Goal: Task Accomplishment & Management: Use online tool/utility

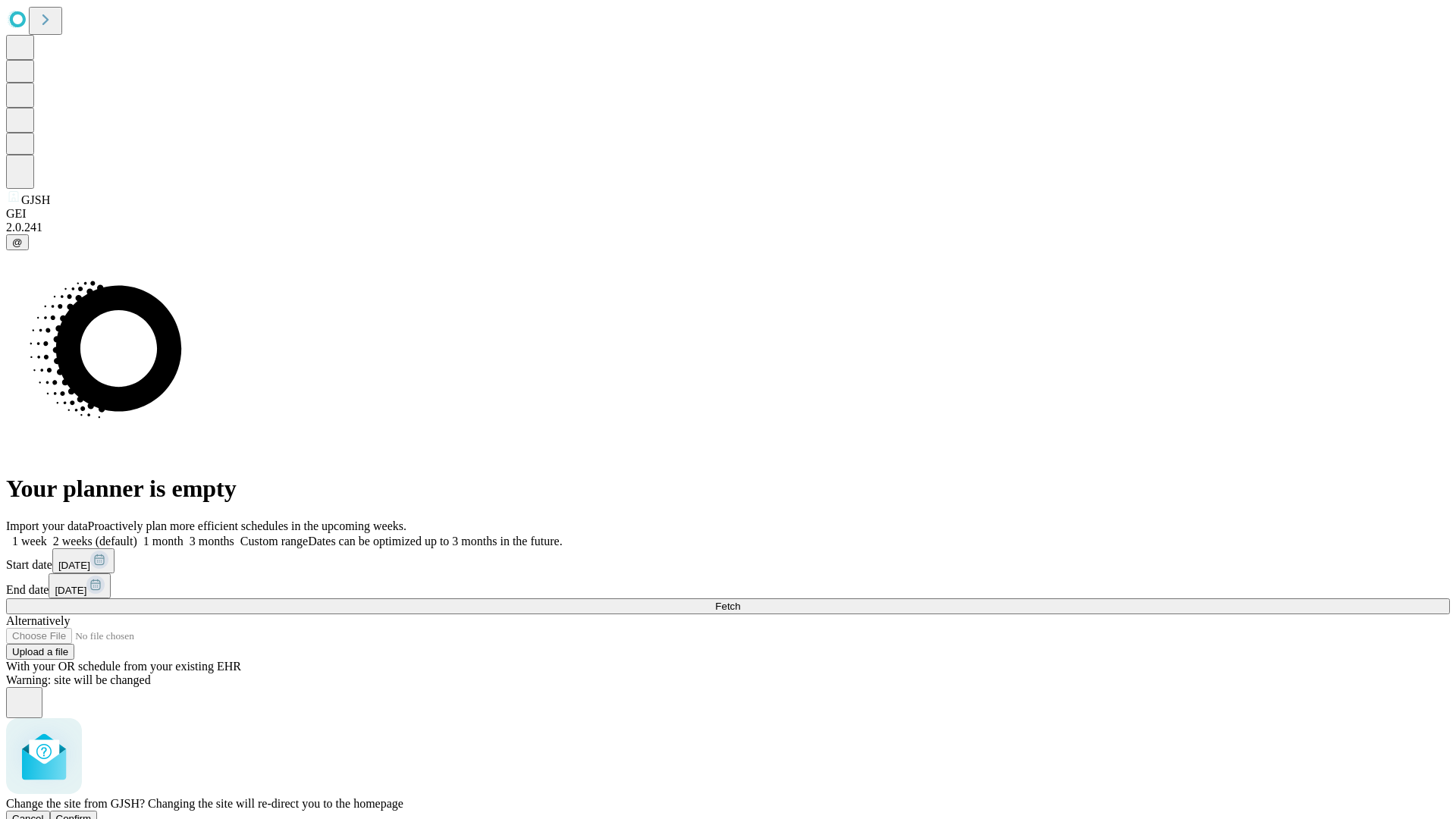
click at [92, 812] on span "Confirm" at bounding box center [74, 818] width 36 height 11
click at [137, 535] on label "2 weeks (default)" at bounding box center [91, 542] width 90 height 13
click at [740, 600] on span "Fetch" at bounding box center [727, 606] width 25 height 11
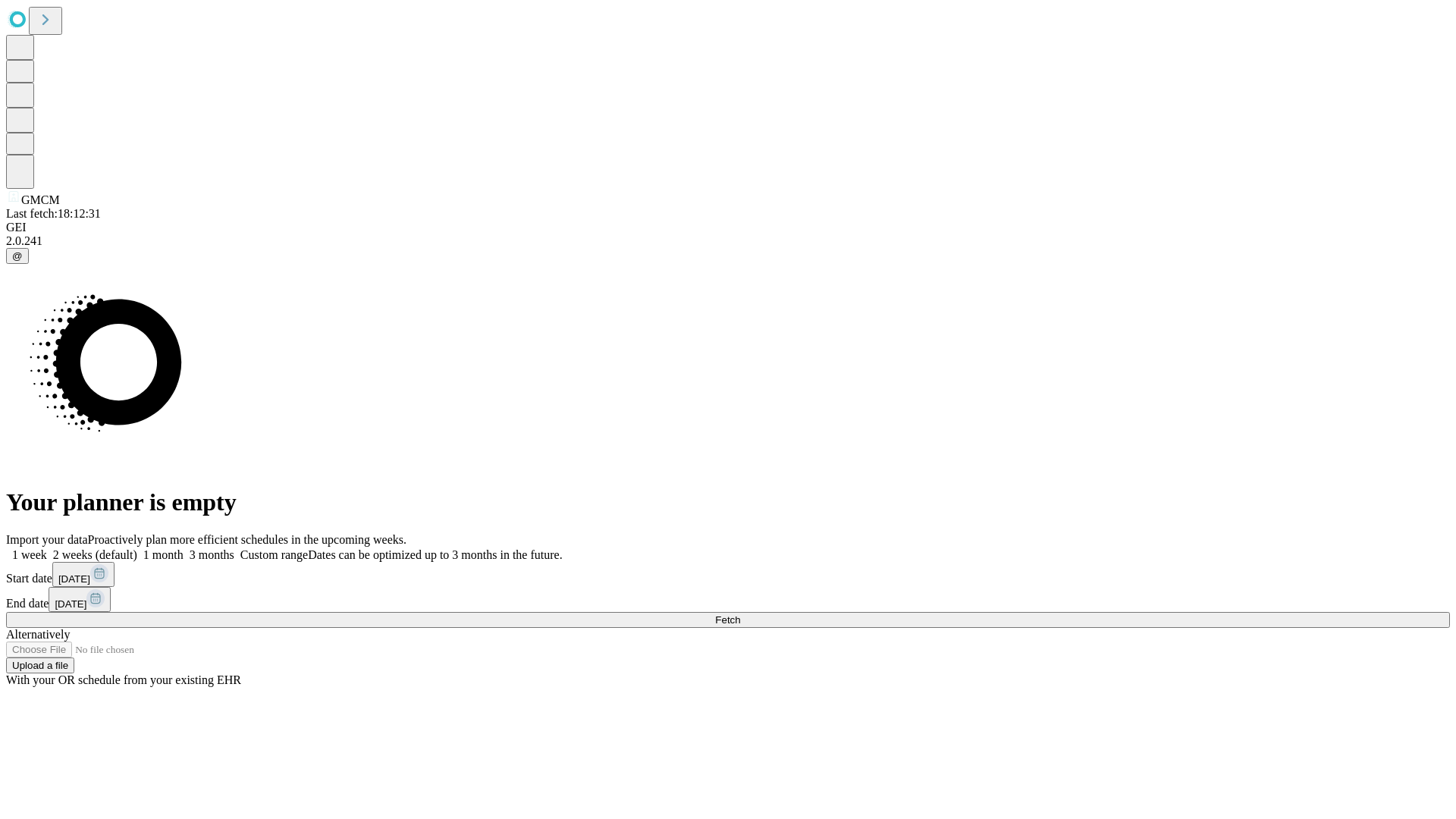
click at [137, 548] on label "2 weeks (default)" at bounding box center [91, 555] width 90 height 13
click at [740, 614] on span "Fetch" at bounding box center [727, 619] width 25 height 11
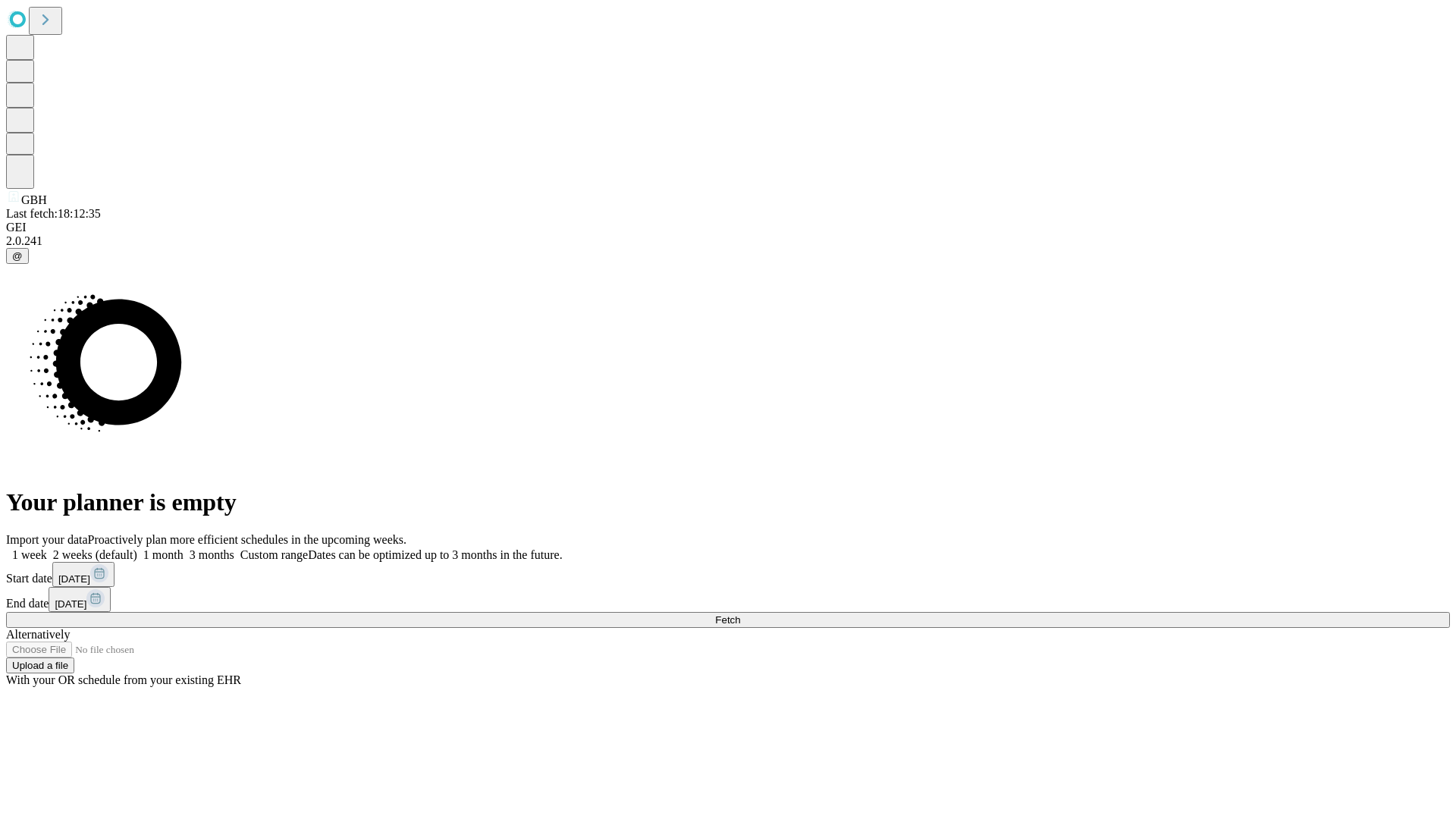
click at [137, 548] on label "2 weeks (default)" at bounding box center [91, 555] width 90 height 13
click at [740, 614] on span "Fetch" at bounding box center [727, 619] width 25 height 11
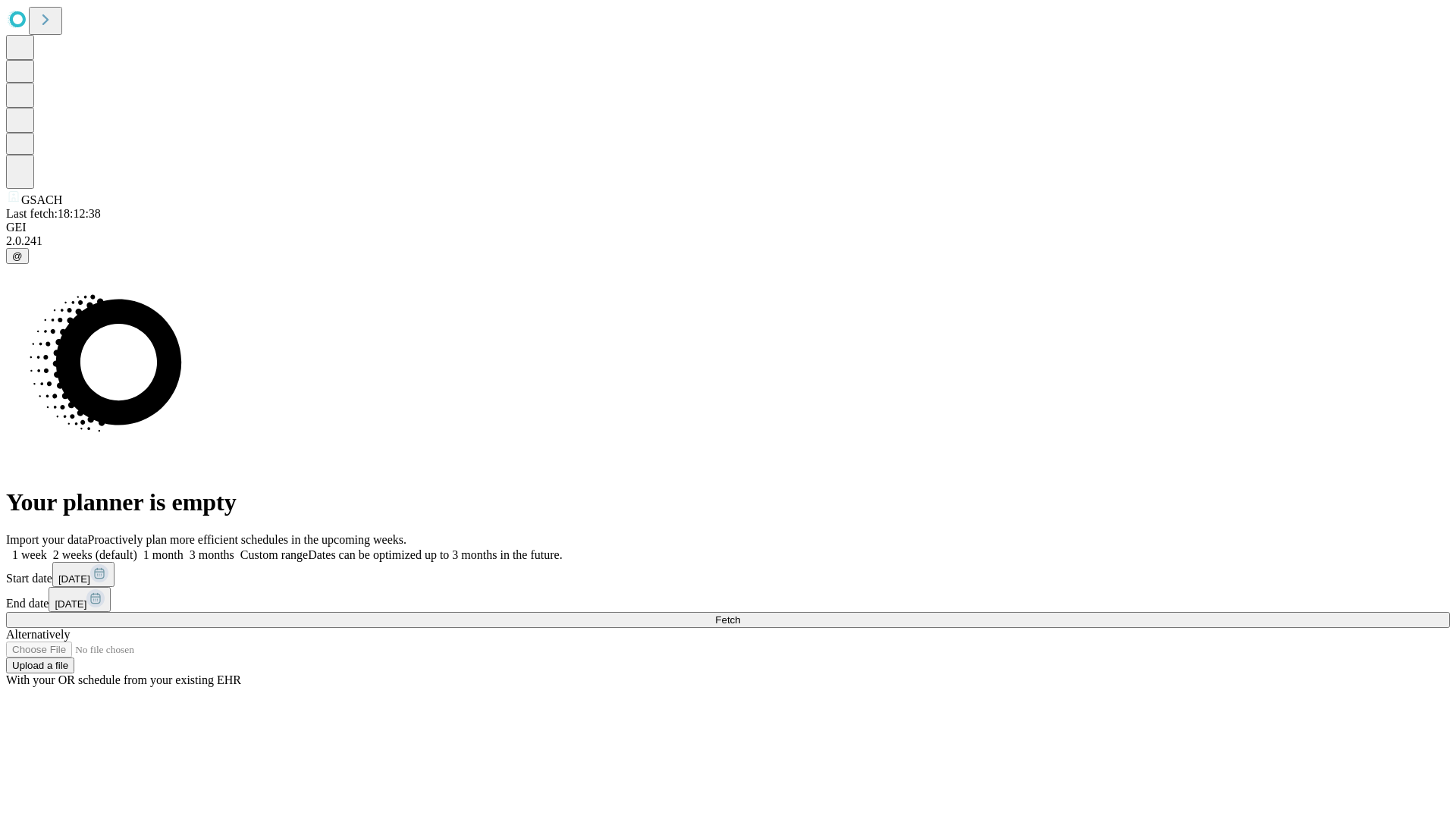
click at [137, 548] on label "2 weeks (default)" at bounding box center [91, 555] width 90 height 13
click at [740, 614] on span "Fetch" at bounding box center [727, 619] width 25 height 11
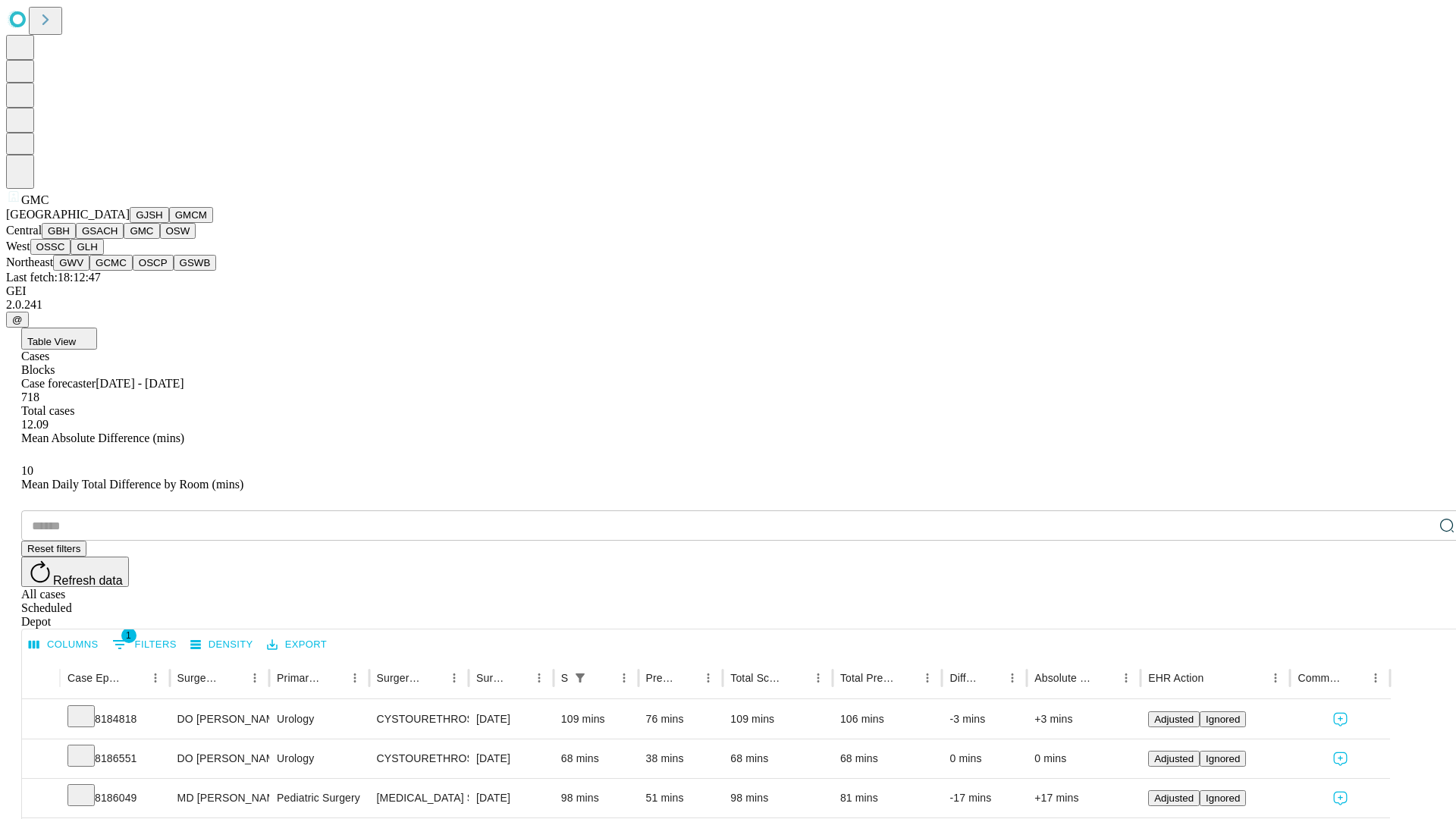
click at [160, 238] on button "OSW" at bounding box center [178, 231] width 36 height 16
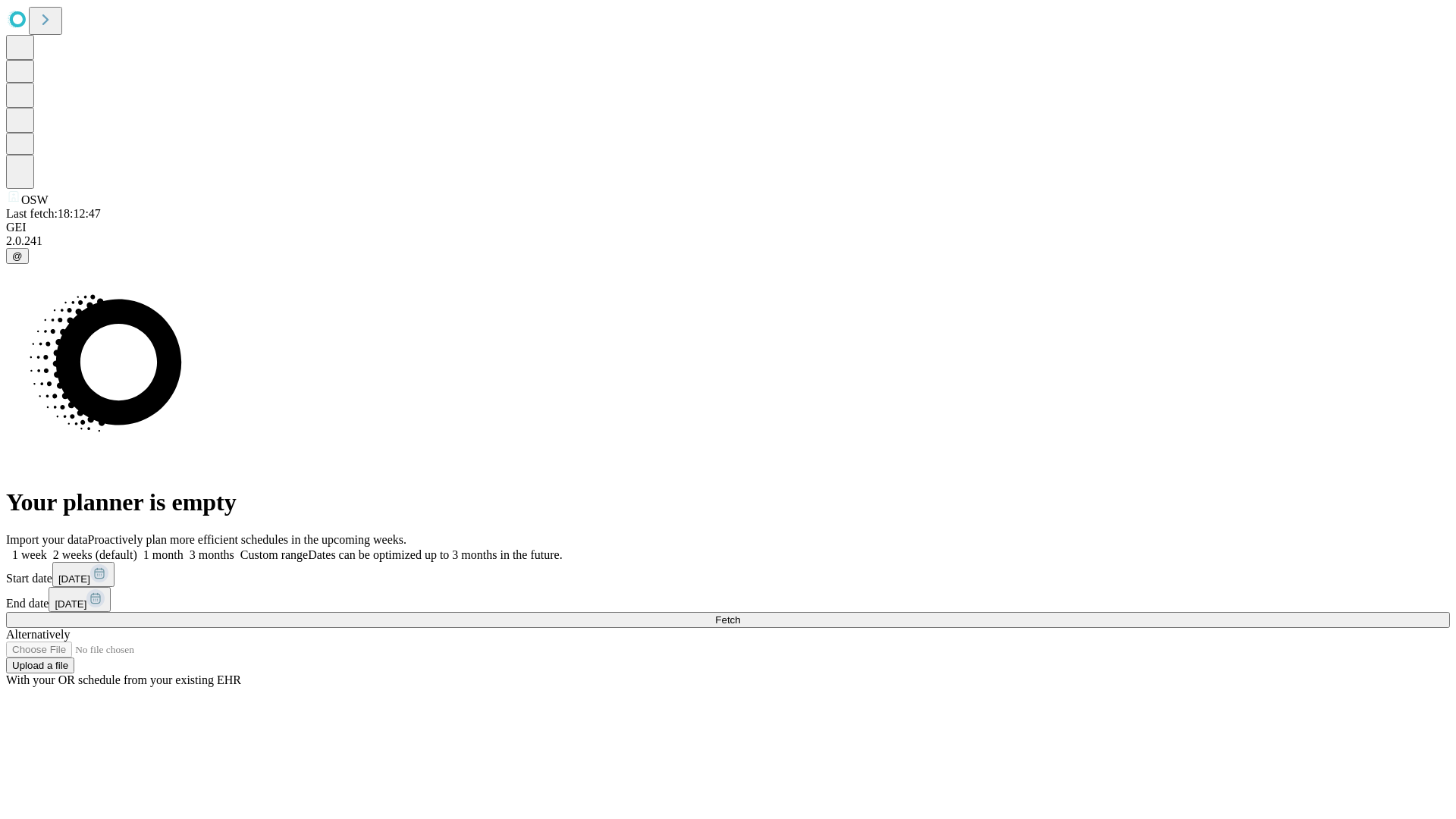
click at [137, 548] on label "2 weeks (default)" at bounding box center [91, 555] width 90 height 13
click at [740, 614] on span "Fetch" at bounding box center [727, 619] width 25 height 11
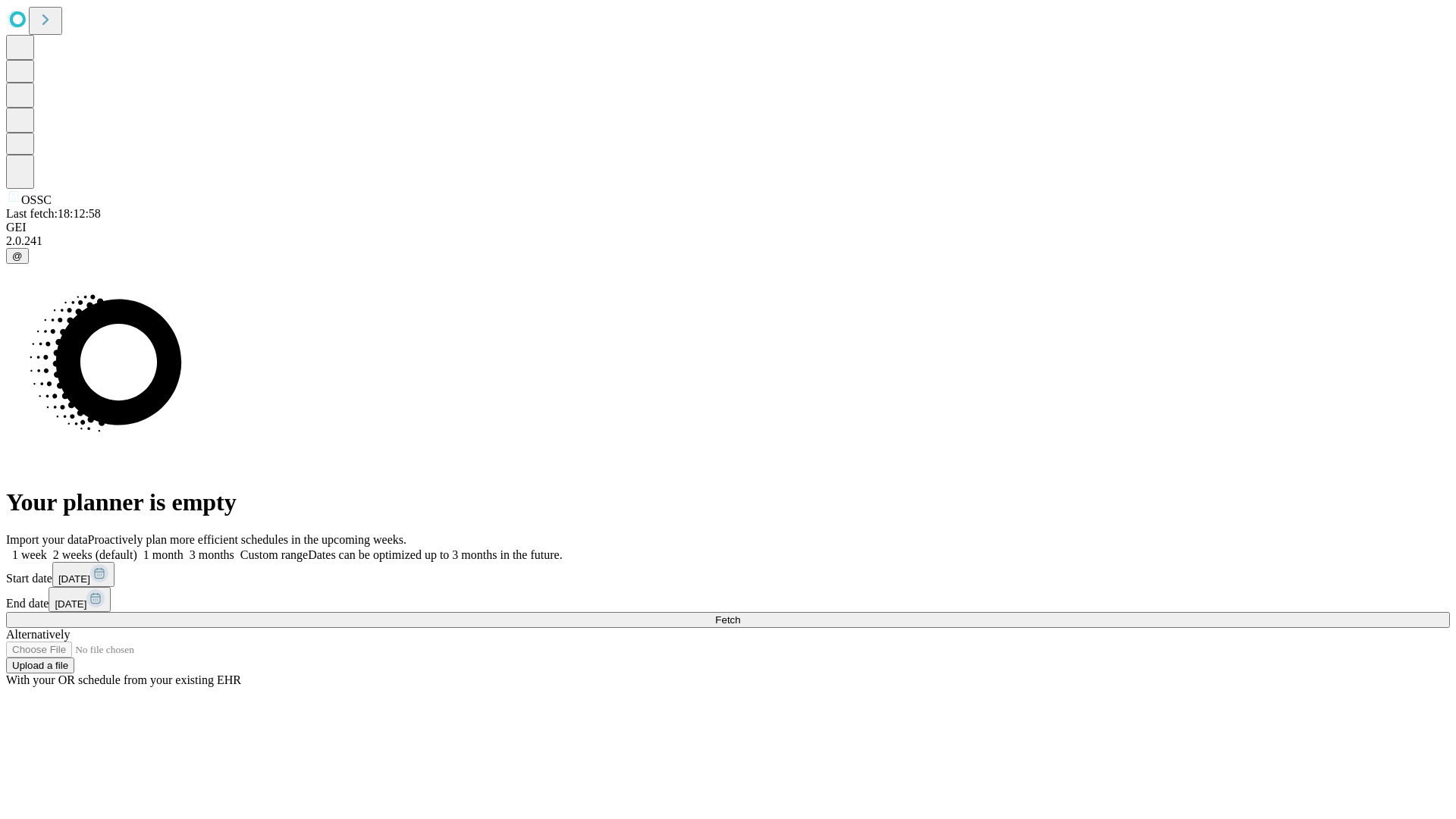
click at [137, 548] on label "2 weeks (default)" at bounding box center [91, 555] width 90 height 13
click at [740, 614] on span "Fetch" at bounding box center [727, 619] width 25 height 11
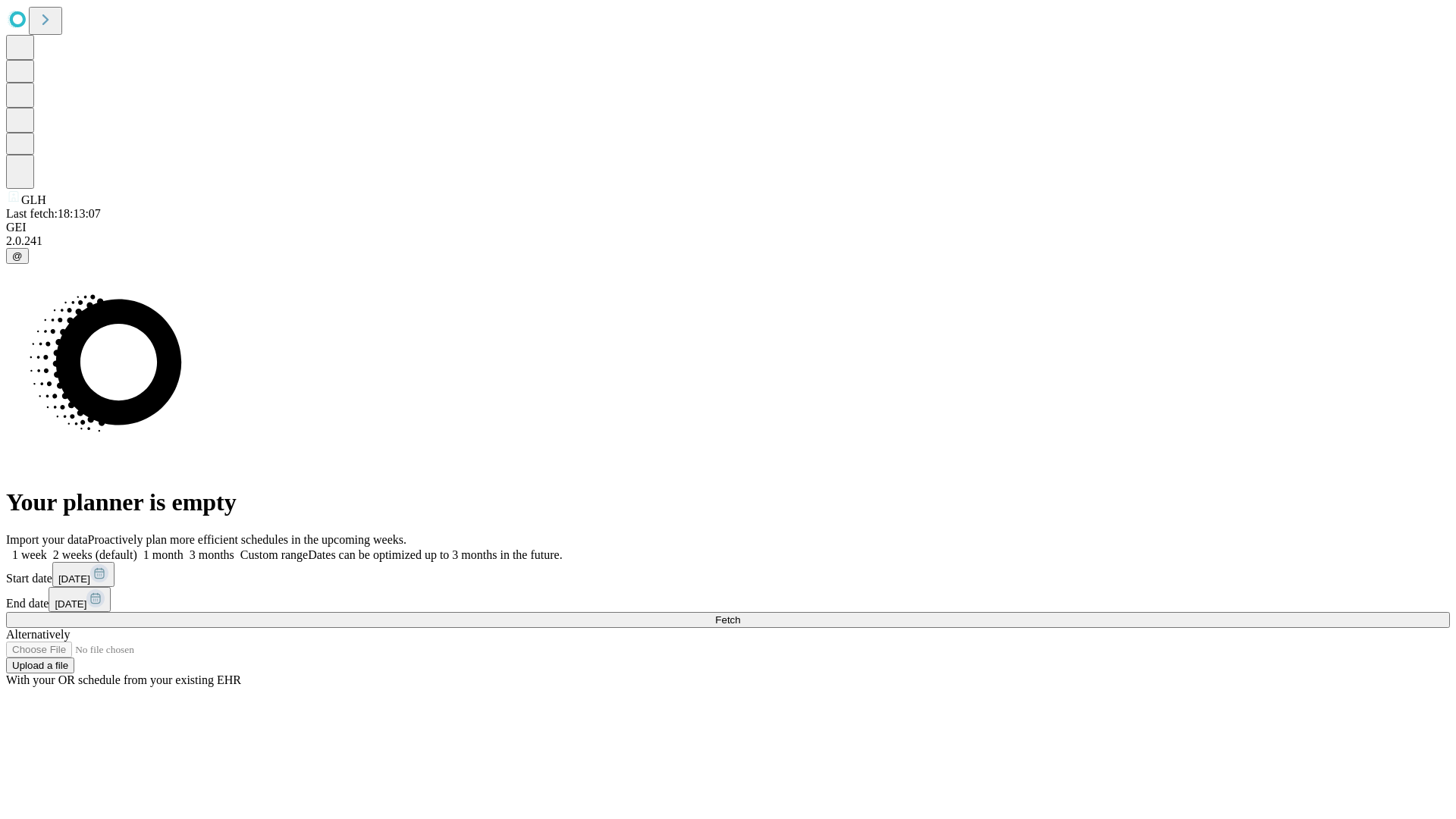
click at [740, 614] on span "Fetch" at bounding box center [727, 619] width 25 height 11
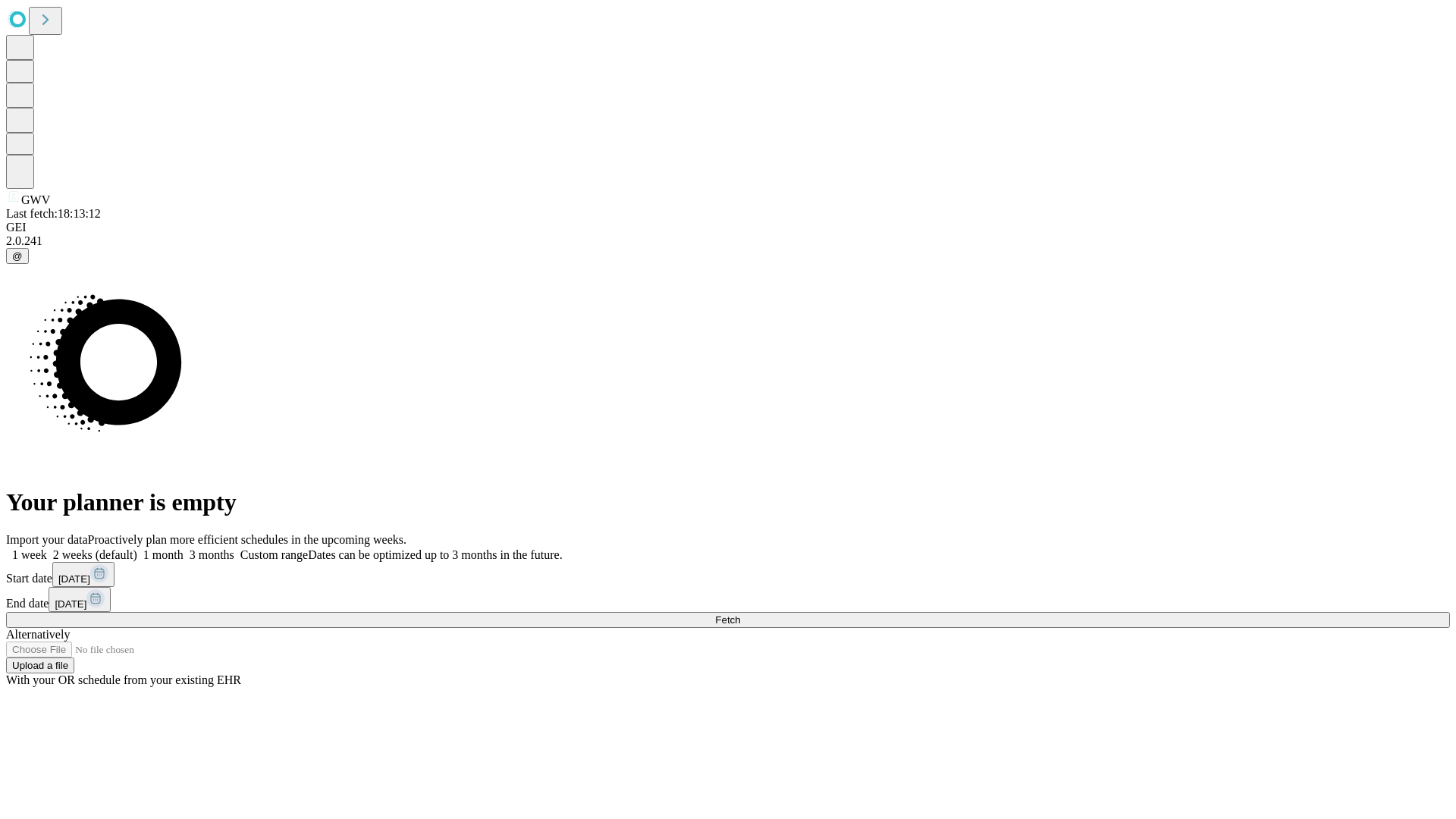
click at [137, 548] on label "2 weeks (default)" at bounding box center [91, 555] width 90 height 13
click at [740, 614] on span "Fetch" at bounding box center [727, 619] width 25 height 11
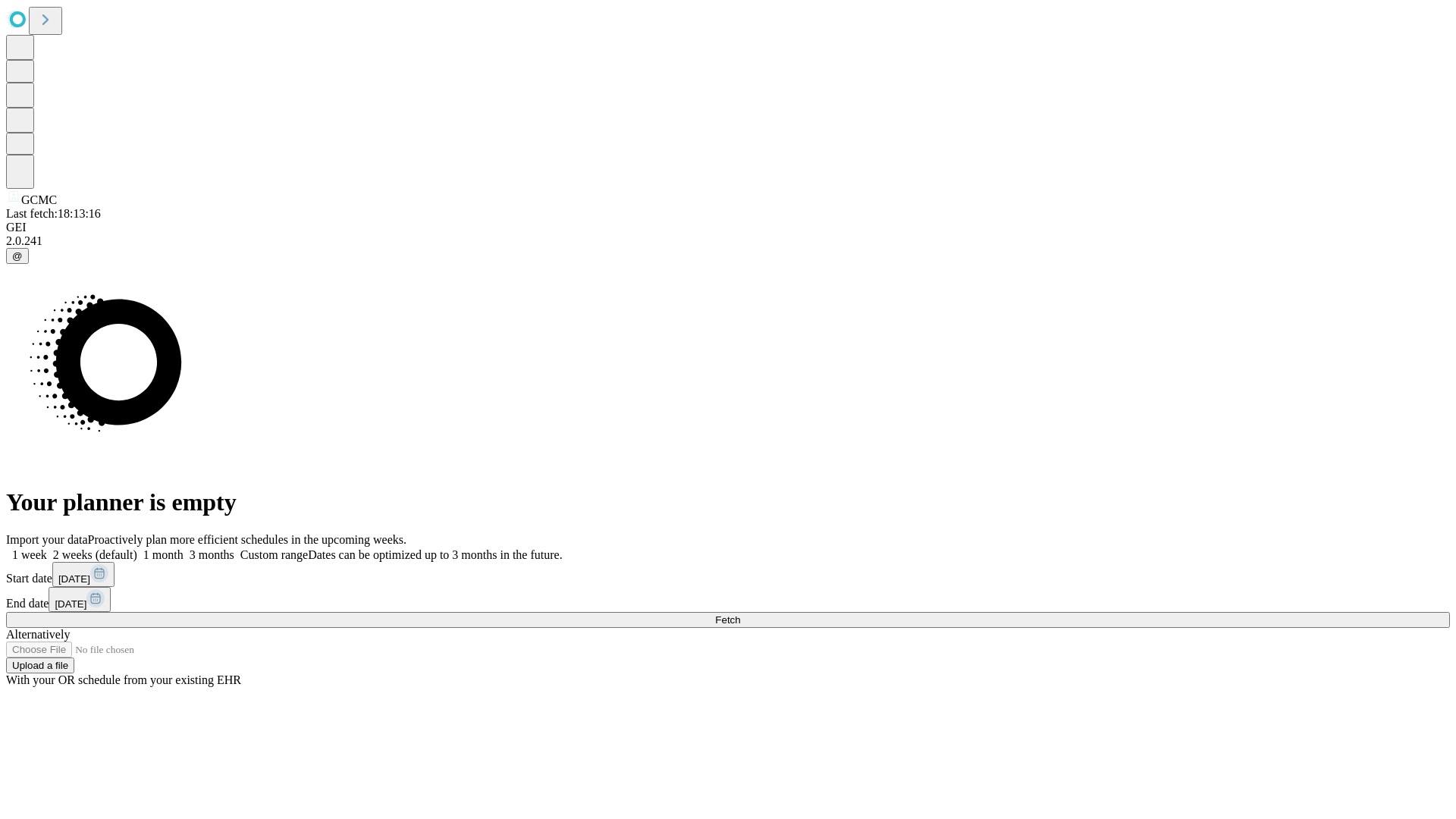
click at [137, 548] on label "2 weeks (default)" at bounding box center [91, 555] width 90 height 13
click at [740, 614] on span "Fetch" at bounding box center [727, 619] width 25 height 11
